Goal: Navigation & Orientation: Find specific page/section

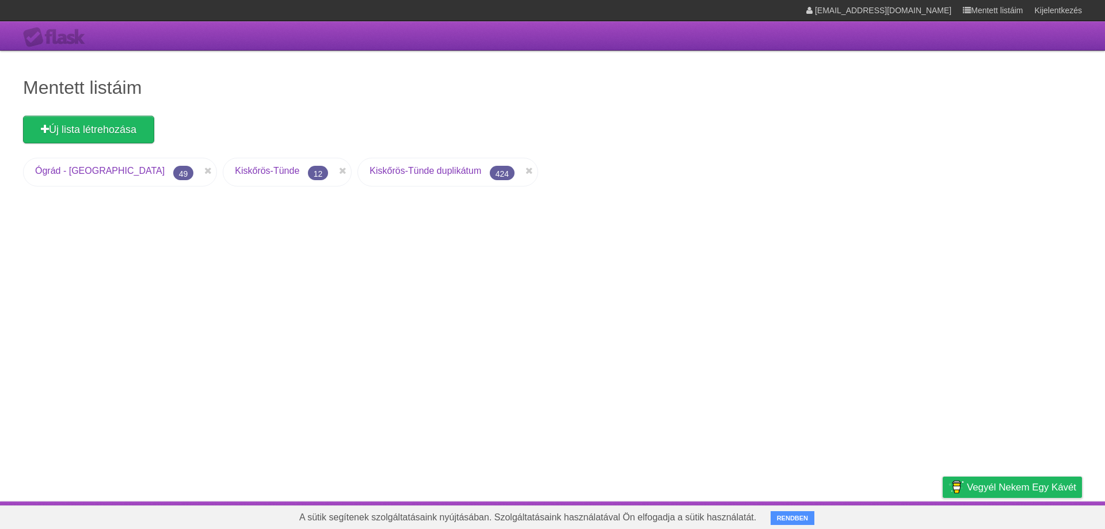
click at [235, 173] on font "Kiskőrös-Tünde" at bounding box center [267, 171] width 64 height 10
click at [235, 172] on font "Kiskőrös-Tünde" at bounding box center [267, 171] width 64 height 10
